Goal: Transaction & Acquisition: Purchase product/service

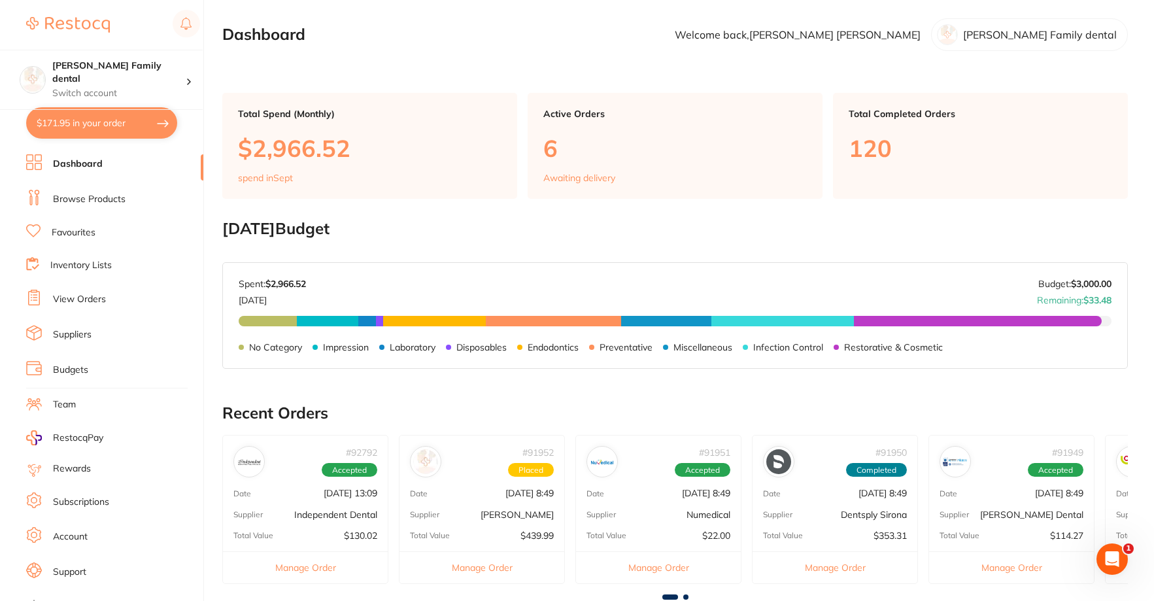
click at [77, 123] on button "$171.95 in your order" at bounding box center [101, 122] width 151 height 31
checkbox input "true"
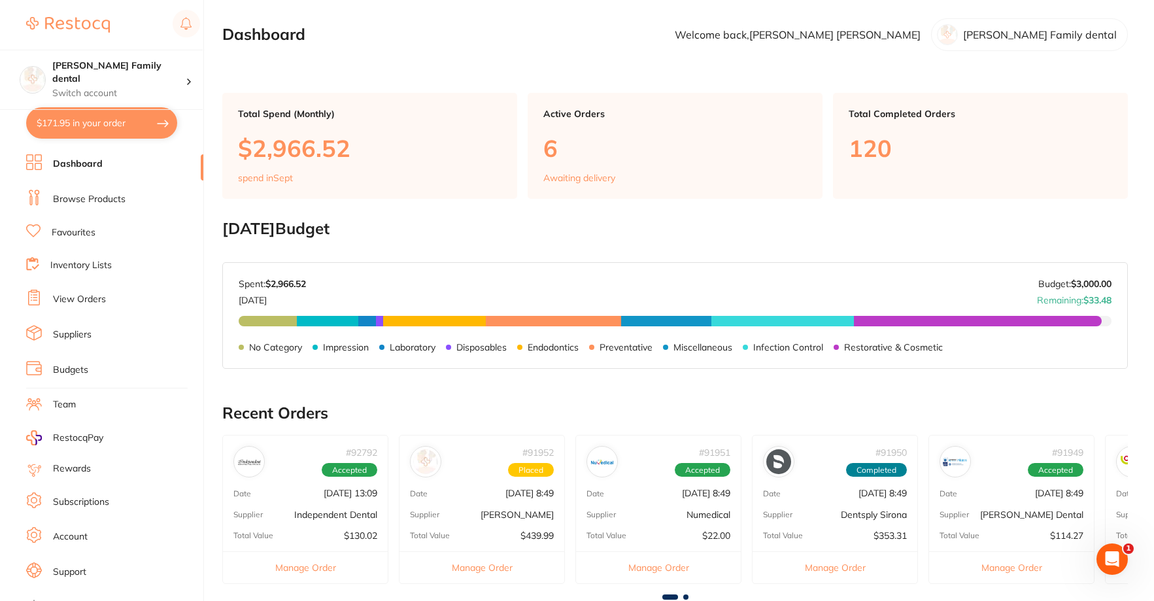
checkbox input "true"
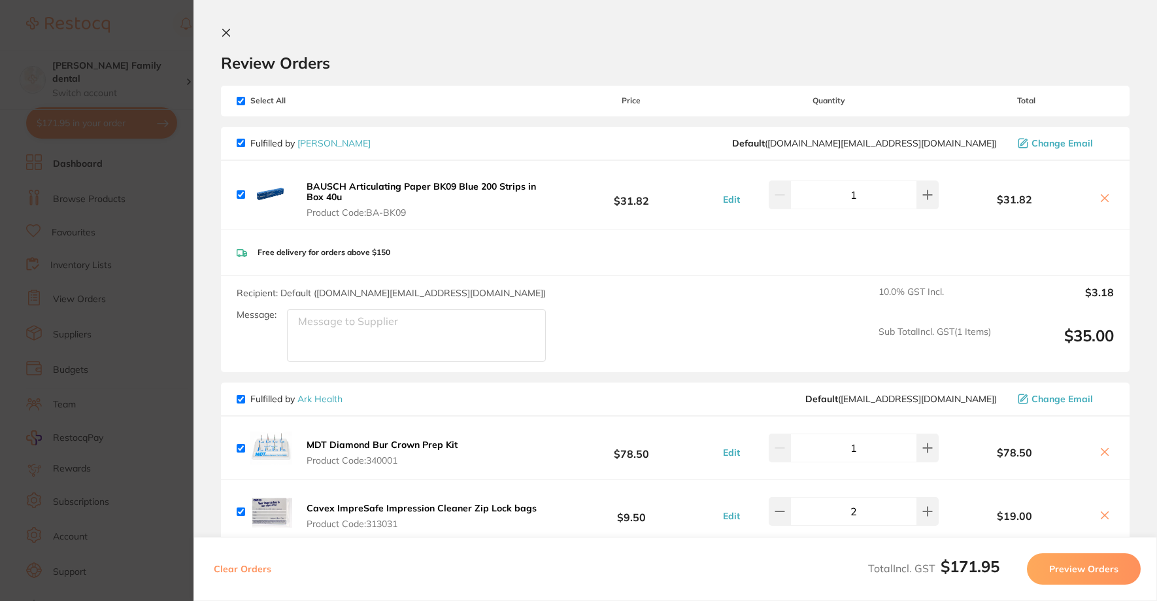
click at [222, 36] on icon at bounding box center [226, 32] width 10 height 10
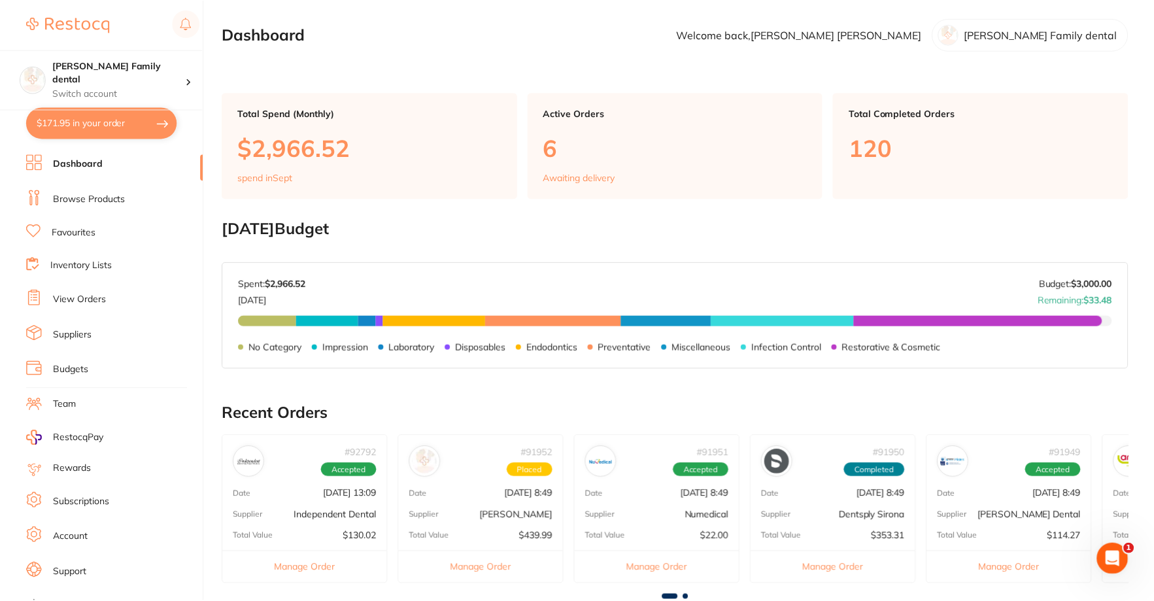
scroll to position [7, 0]
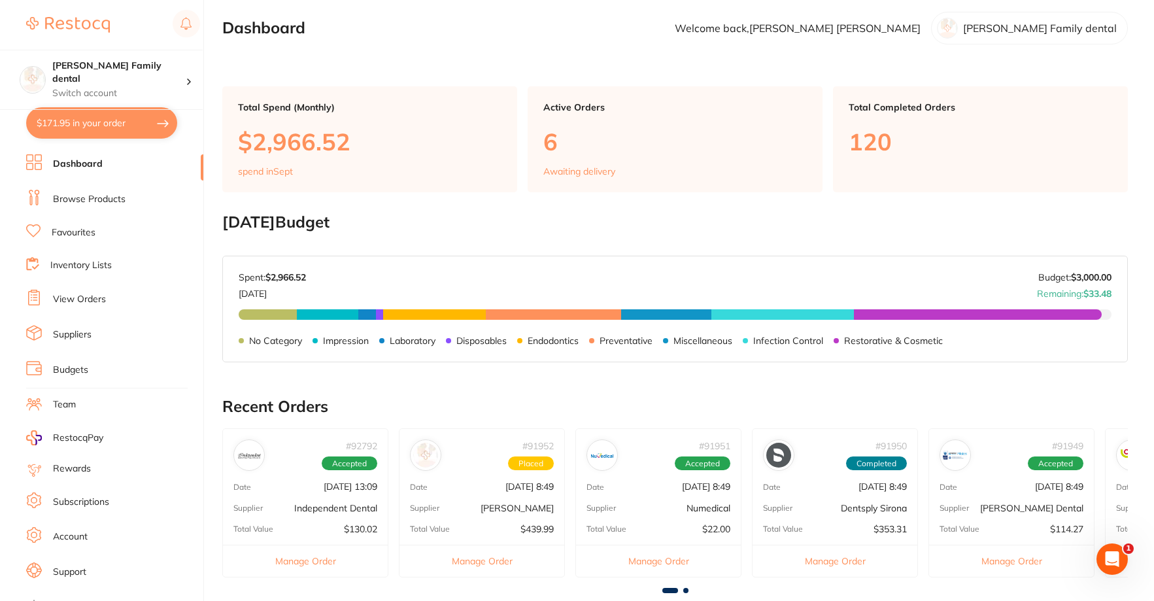
click at [103, 193] on link "Browse Products" at bounding box center [89, 199] width 73 height 13
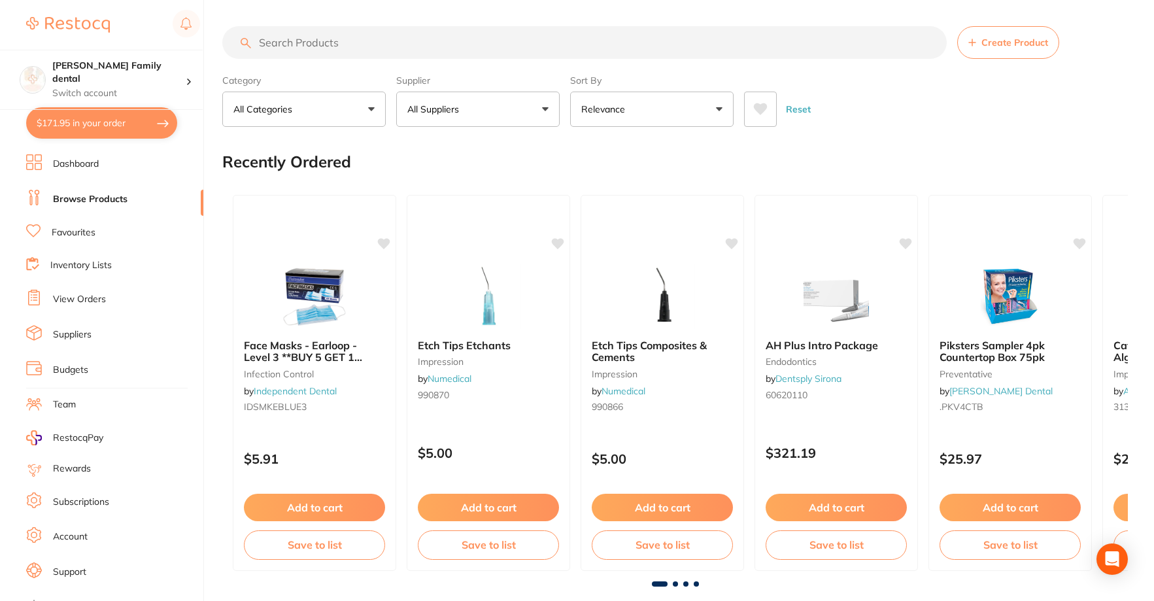
click at [286, 50] on input "search" at bounding box center [584, 42] width 724 height 33
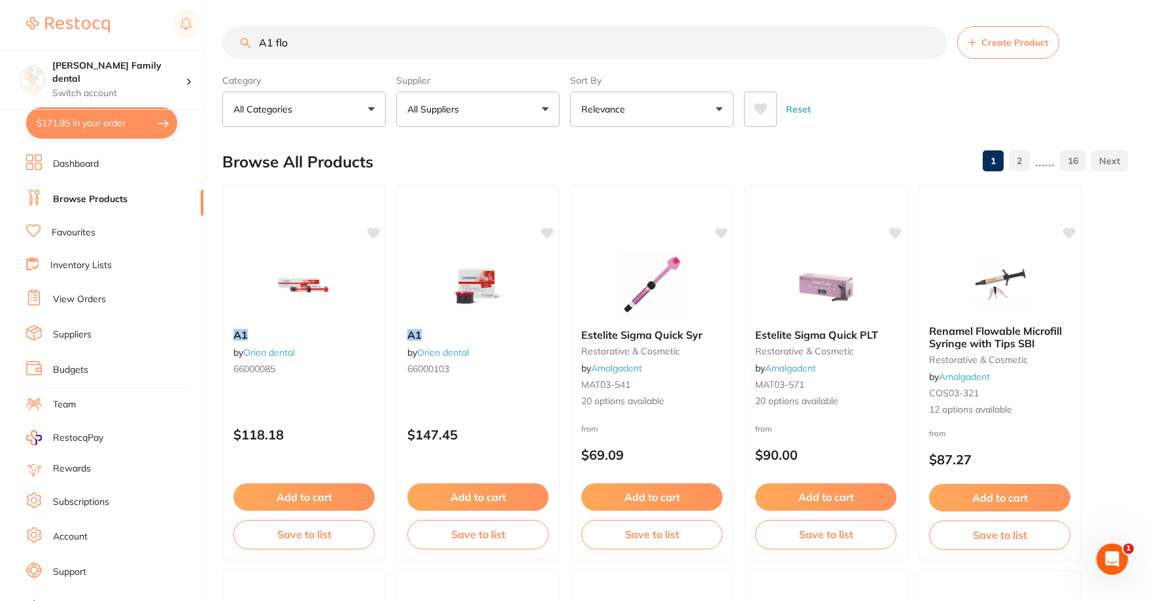
type input "A1 flo"
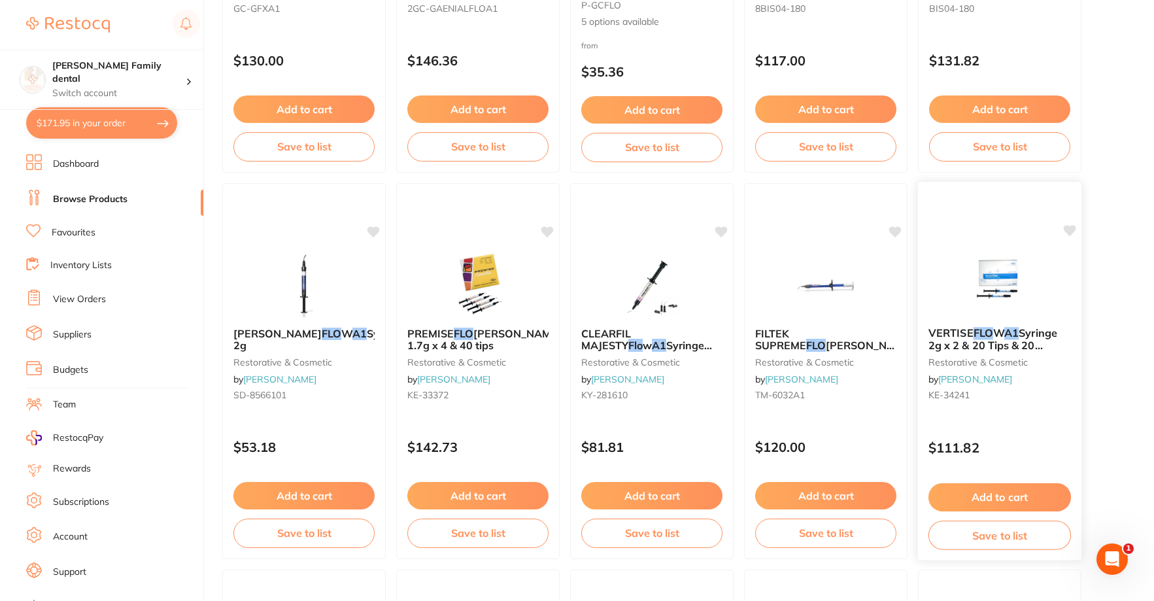
scroll to position [392, 0]
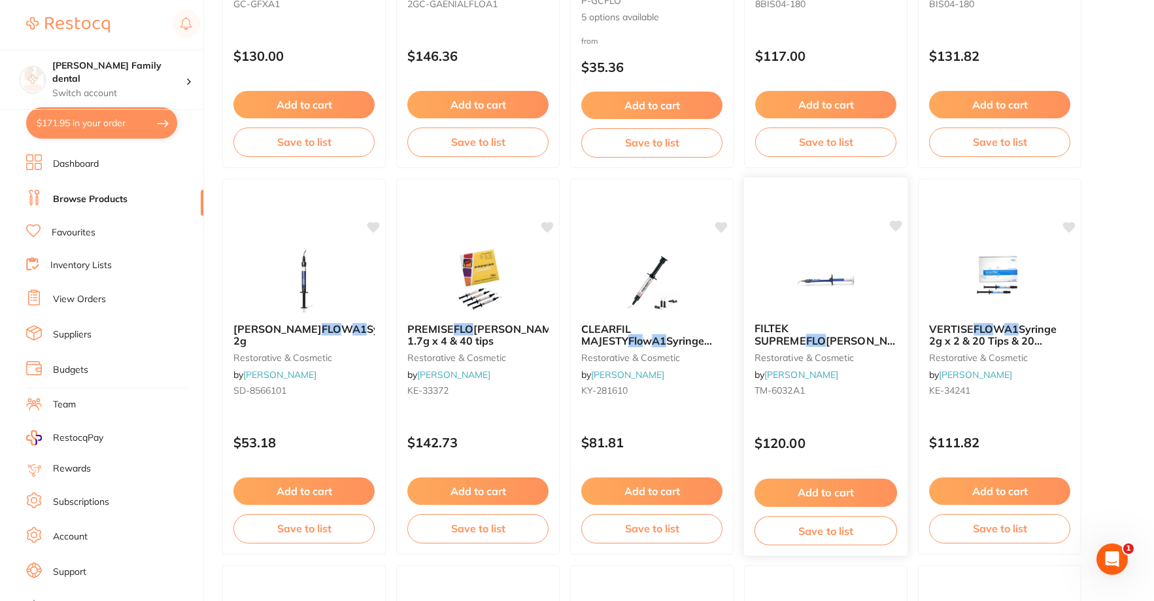
click at [825, 280] on img at bounding box center [825, 279] width 86 height 66
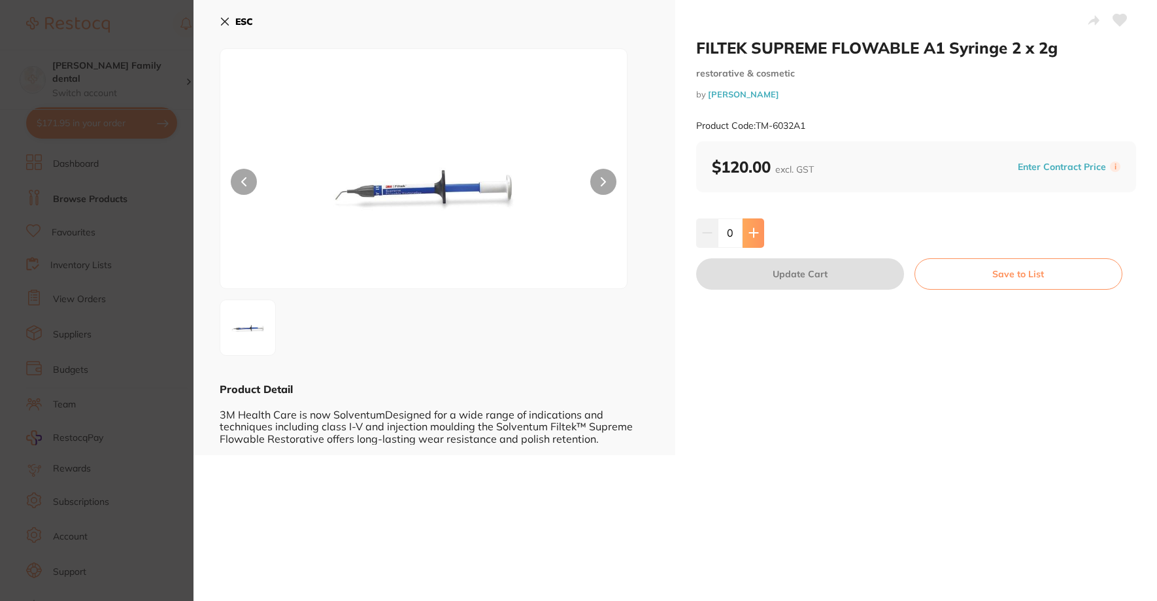
click at [754, 226] on button at bounding box center [753, 232] width 22 height 29
type input "2"
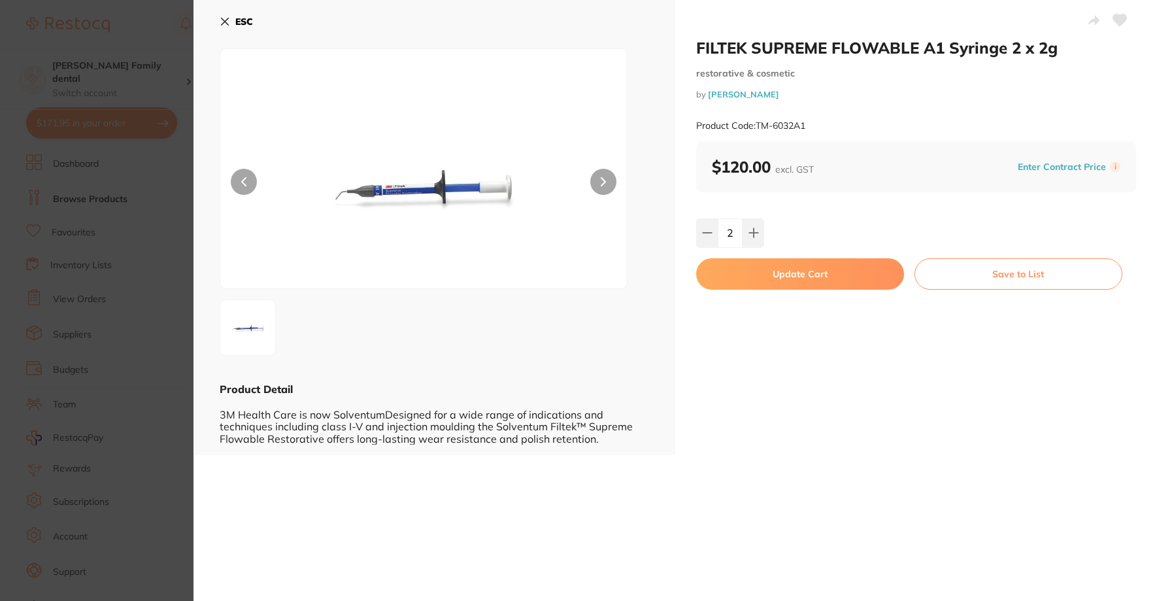
click at [237, 18] on b "ESC" at bounding box center [244, 22] width 18 height 12
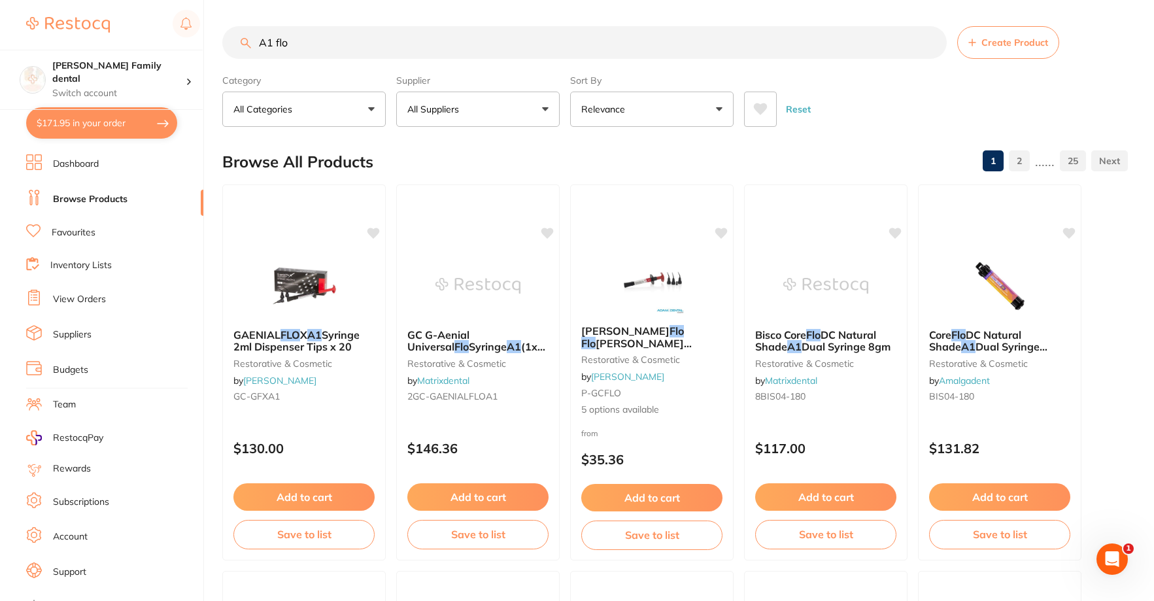
drag, startPoint x: 376, startPoint y: 37, endPoint x: 0, endPoint y: 31, distance: 375.8
click at [0, 31] on div "$171.95 [PERSON_NAME] Family dental Switch account [PERSON_NAME] Family dental …" at bounding box center [577, 300] width 1154 height 601
click at [335, 44] on input "A1 flo" at bounding box center [584, 42] width 724 height 33
type input "A1 composite"
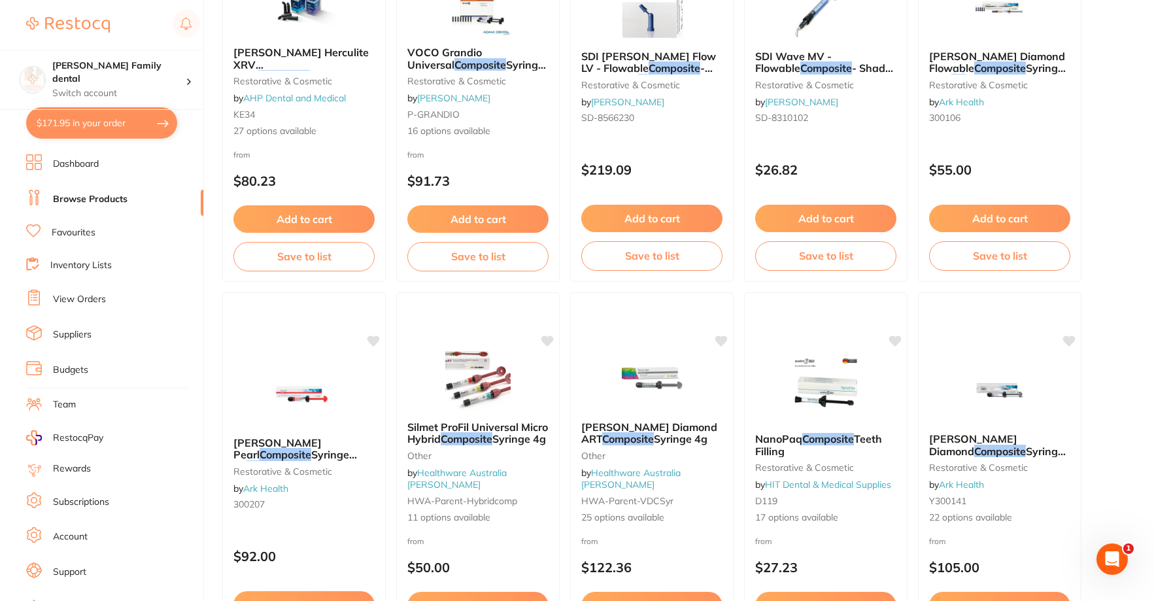
scroll to position [2287, 0]
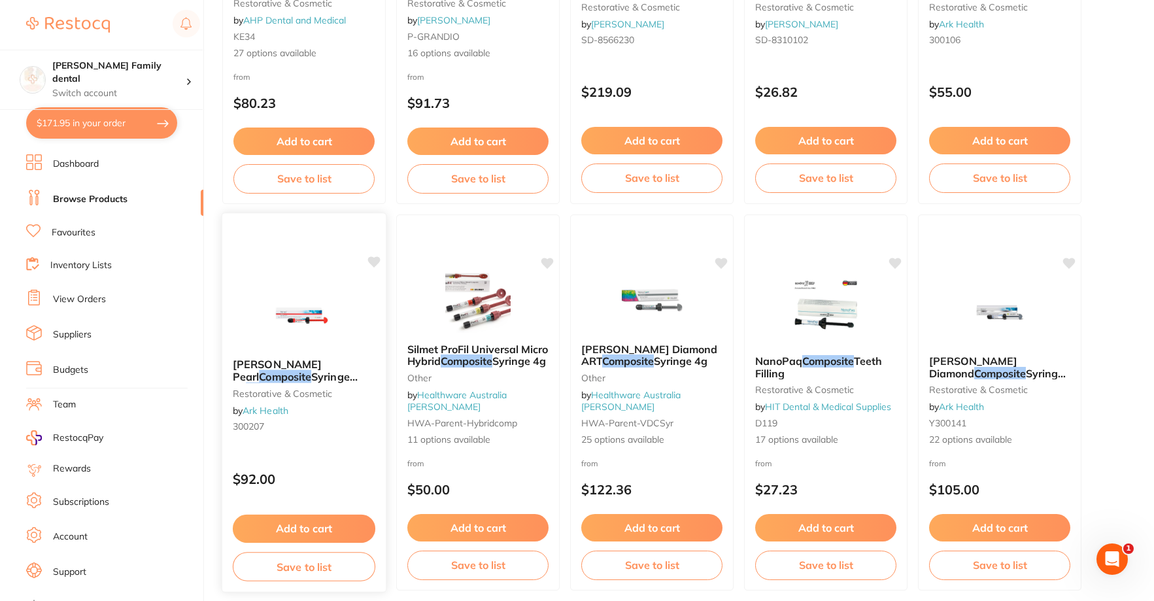
click at [320, 307] on img at bounding box center [304, 315] width 86 height 66
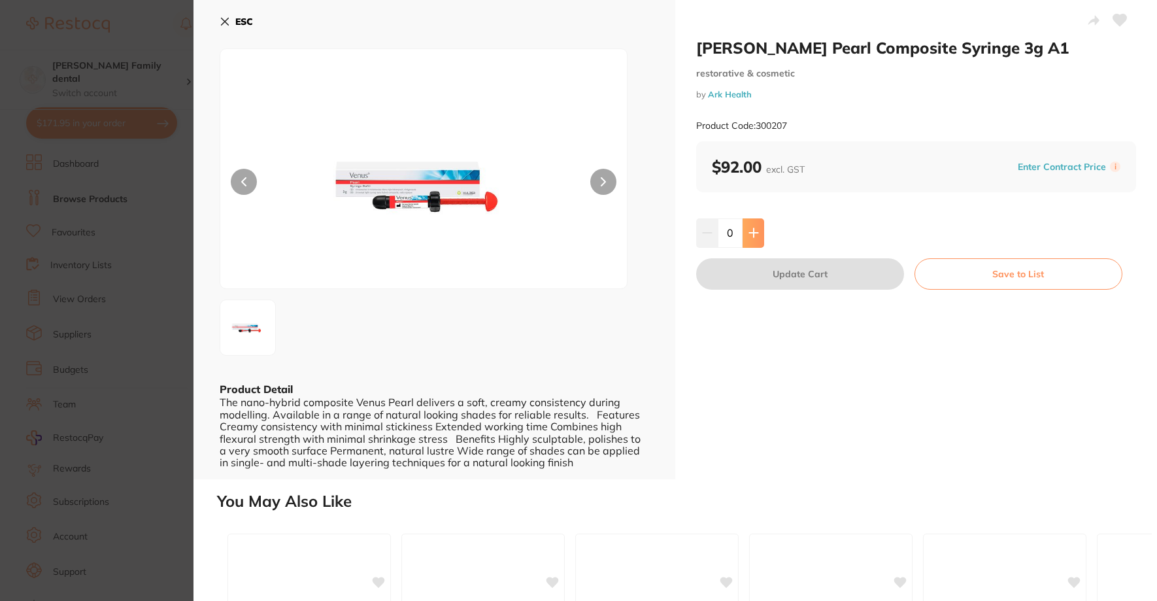
click at [746, 229] on button at bounding box center [753, 232] width 22 height 29
type input "1"
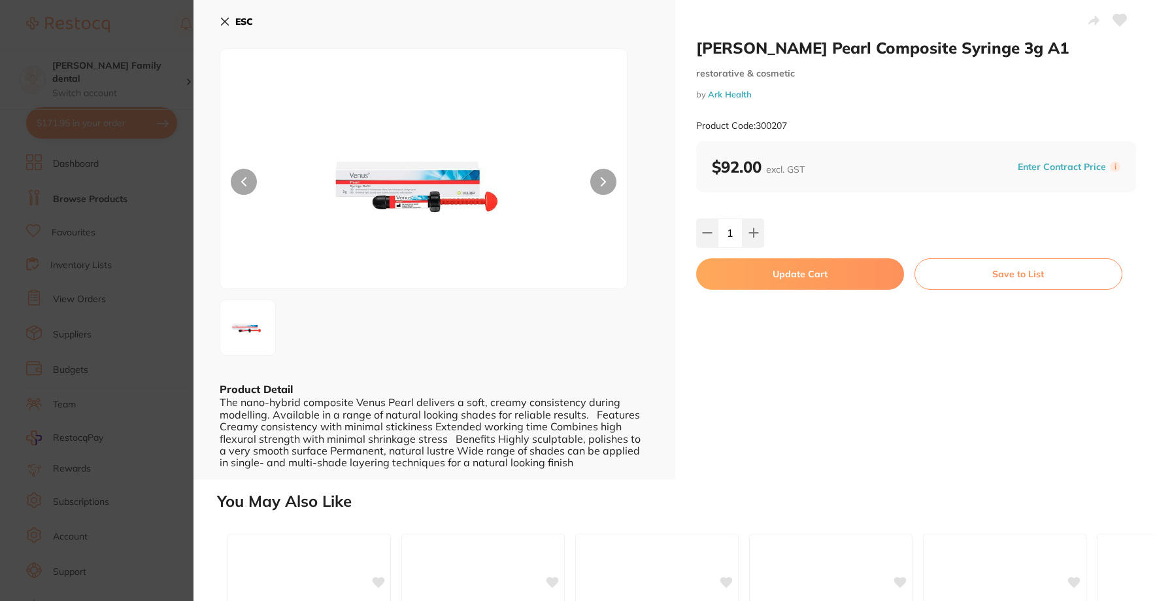
click at [774, 286] on button "Update Cart" at bounding box center [800, 273] width 208 height 31
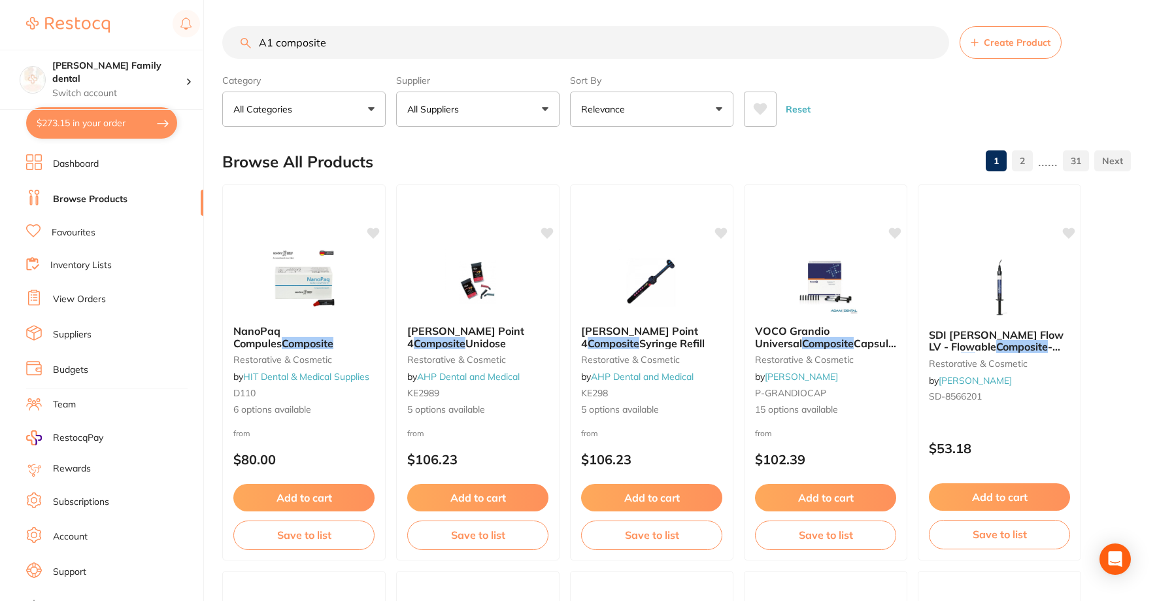
checkbox input "false"
click at [58, 116] on button "$273.15 in your order" at bounding box center [101, 122] width 151 height 31
checkbox input "true"
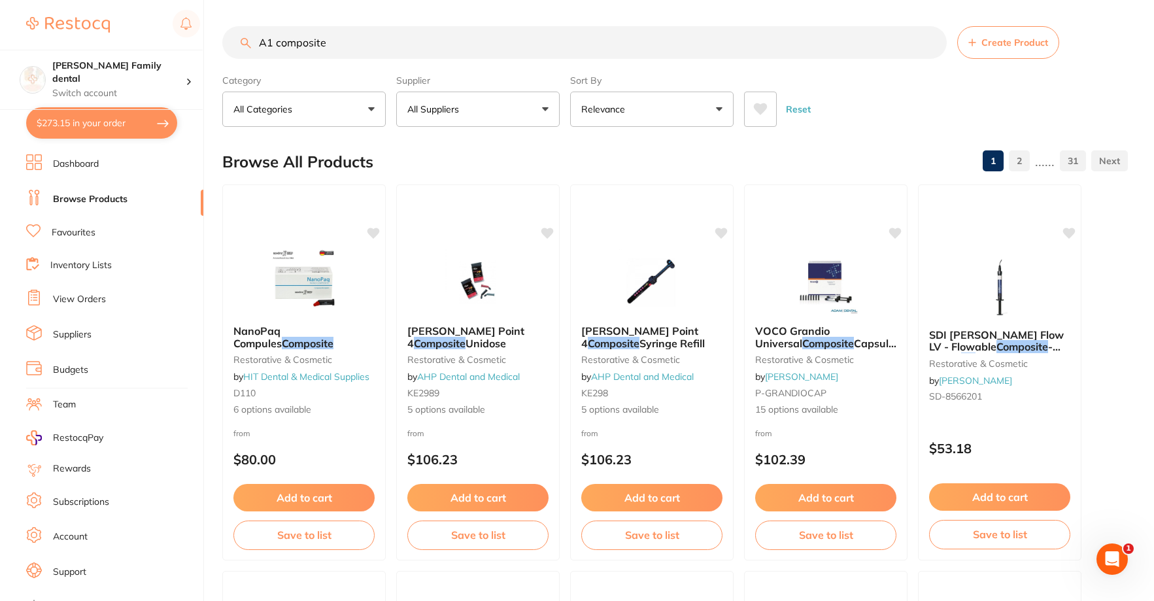
checkbox input "true"
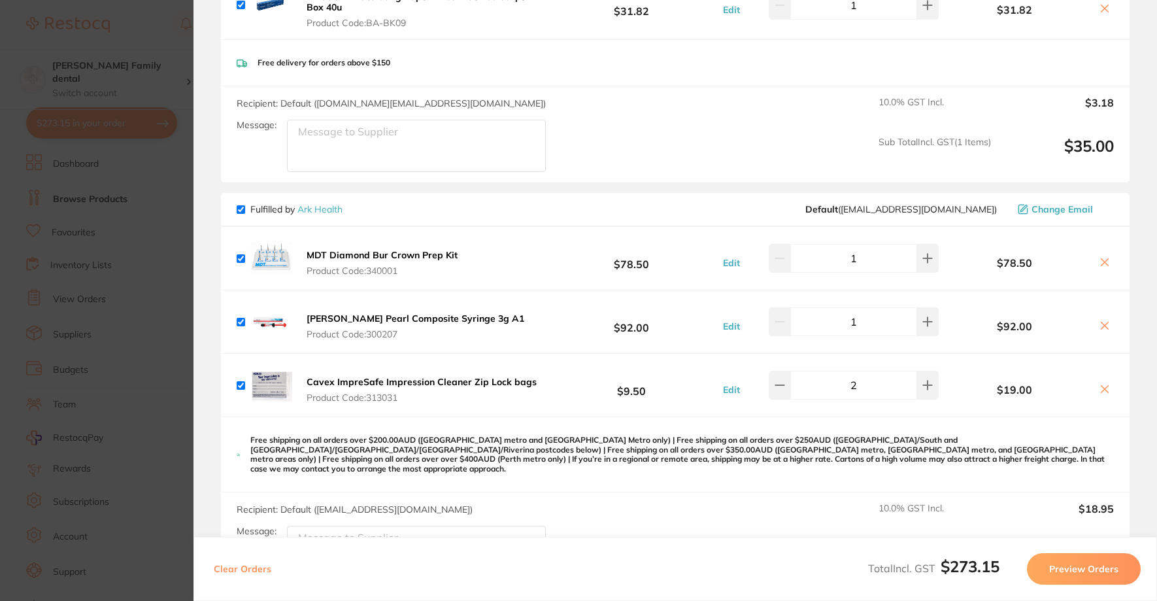
scroll to position [187, 0]
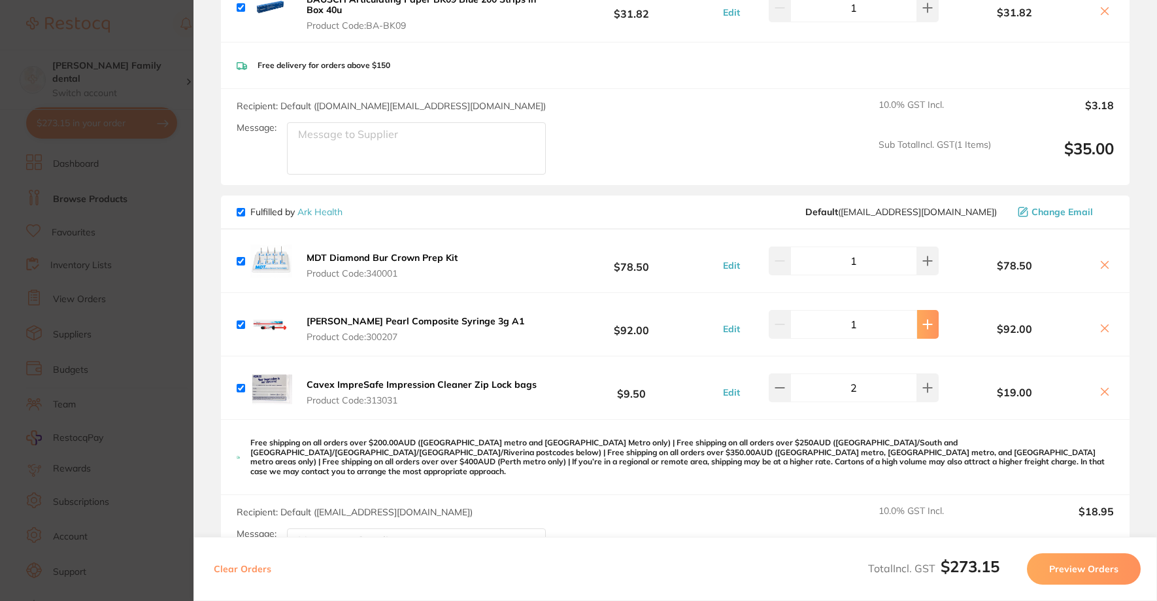
click at [929, 327] on icon at bounding box center [927, 324] width 10 height 10
type input "2"
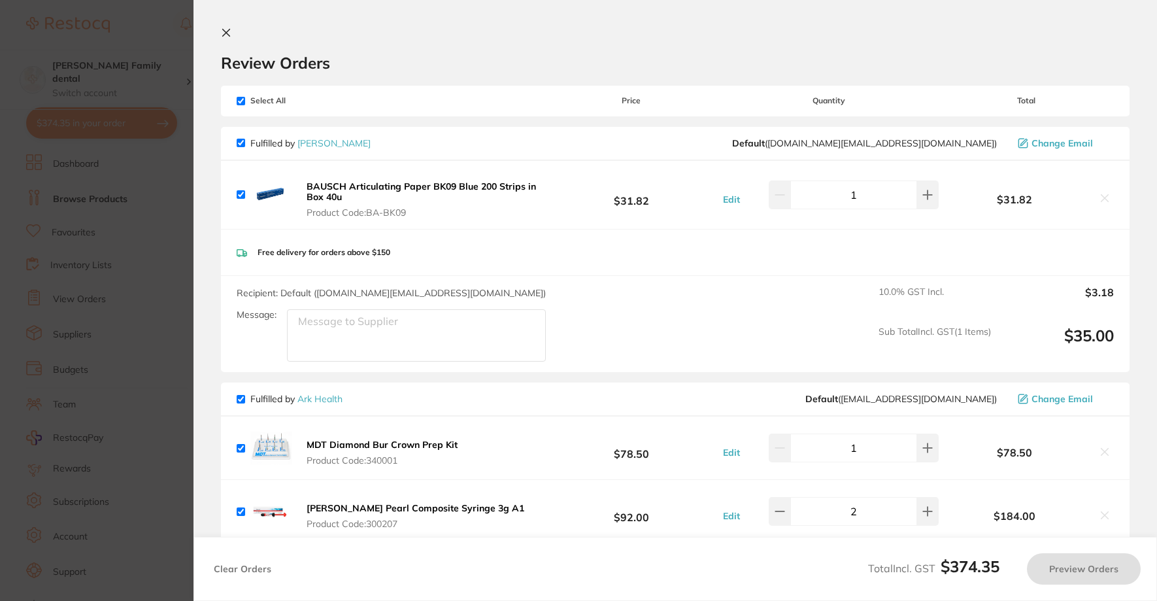
click at [227, 35] on icon at bounding box center [226, 32] width 10 height 10
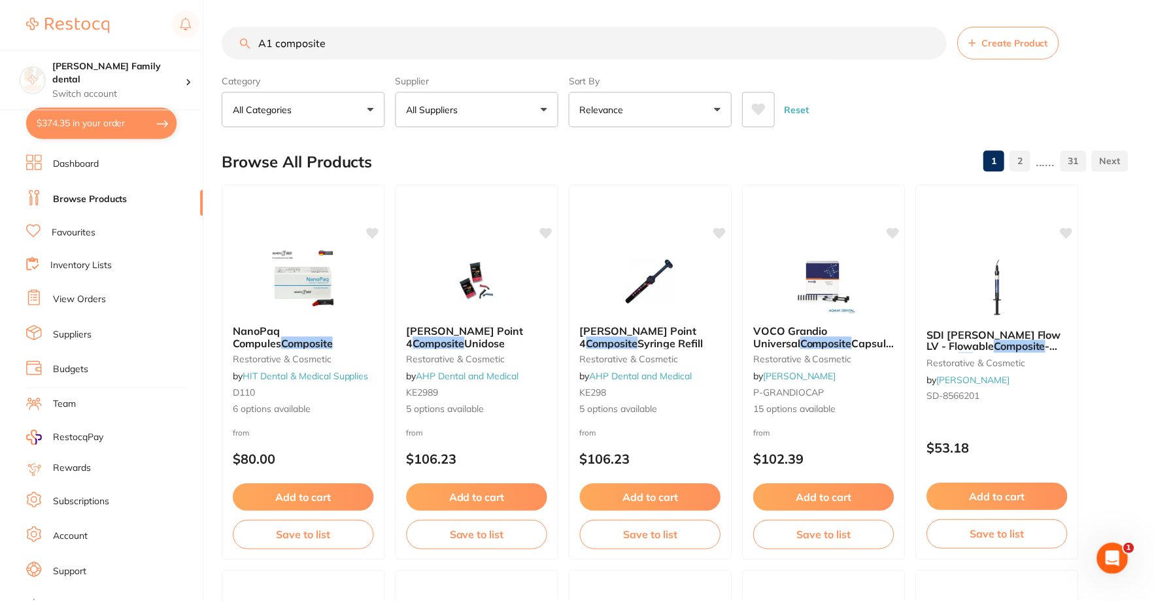
scroll to position [1, 0]
